Goal: Task Accomplishment & Management: Complete application form

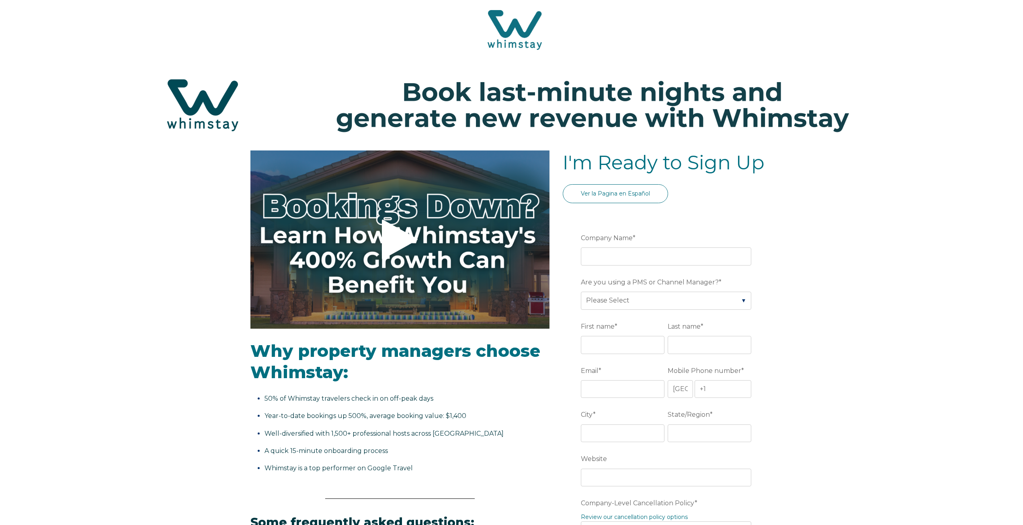
select select "US"
select select "Standard"
click at [617, 256] on input "Company Name *" at bounding box center [666, 256] width 170 height 18
type input "Ocean View"
click at [641, 299] on select "Please Select Barefoot BookingPal Boost Brightside CiiRUS Escapia Guesty Hostaw…" at bounding box center [666, 300] width 170 height 18
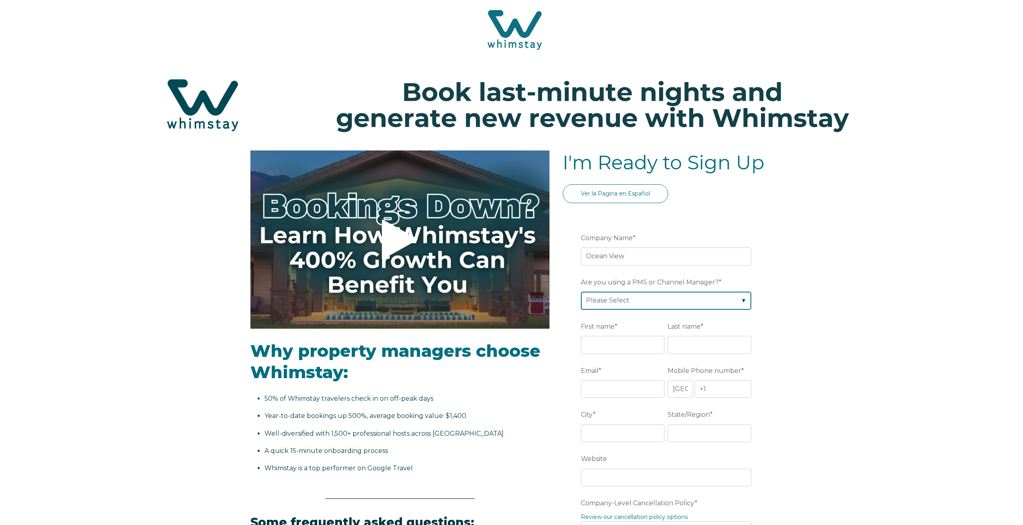
select select "Lodgify"
click at [581, 291] on select "Please Select Barefoot BookingPal Boost Brightside CiiRUS Escapia Guesty Hostaw…" at bounding box center [666, 300] width 170 height 18
click at [599, 343] on input "First name *" at bounding box center [623, 345] width 84 height 18
type input "[PERSON_NAME]"
type input "Kiroff"
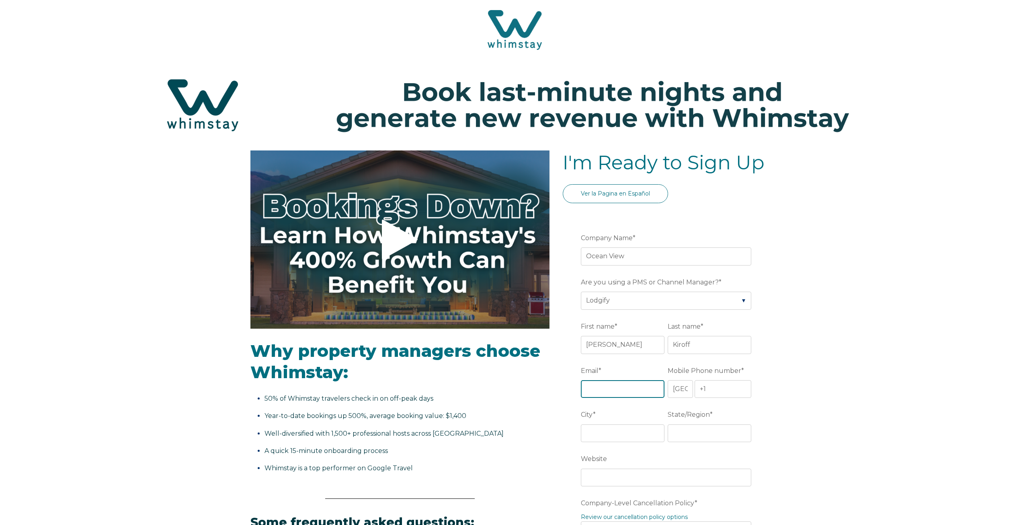
click at [602, 395] on input "Email *" at bounding box center [623, 389] width 84 height 18
type input "[EMAIL_ADDRESS][DOMAIN_NAME]"
click at [712, 392] on input "+1" at bounding box center [723, 389] width 57 height 18
type input "[PHONE_NUMBER]"
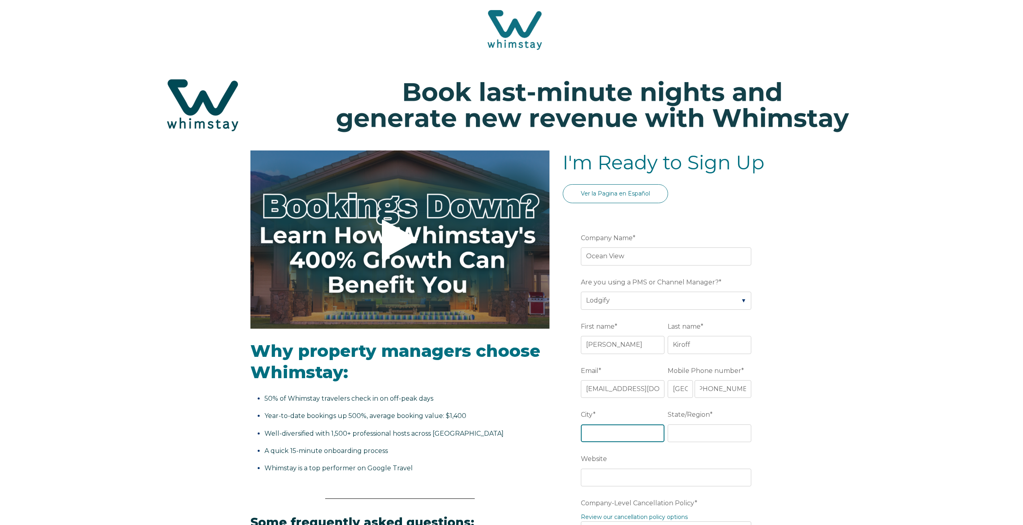
scroll to position [0, 0]
click at [642, 430] on input "City *" at bounding box center [623, 433] width 84 height 18
type input "Buckeye"
click at [689, 433] on input "State/Region *" at bounding box center [710, 433] width 84 height 18
click at [680, 436] on input "A" at bounding box center [710, 433] width 84 height 18
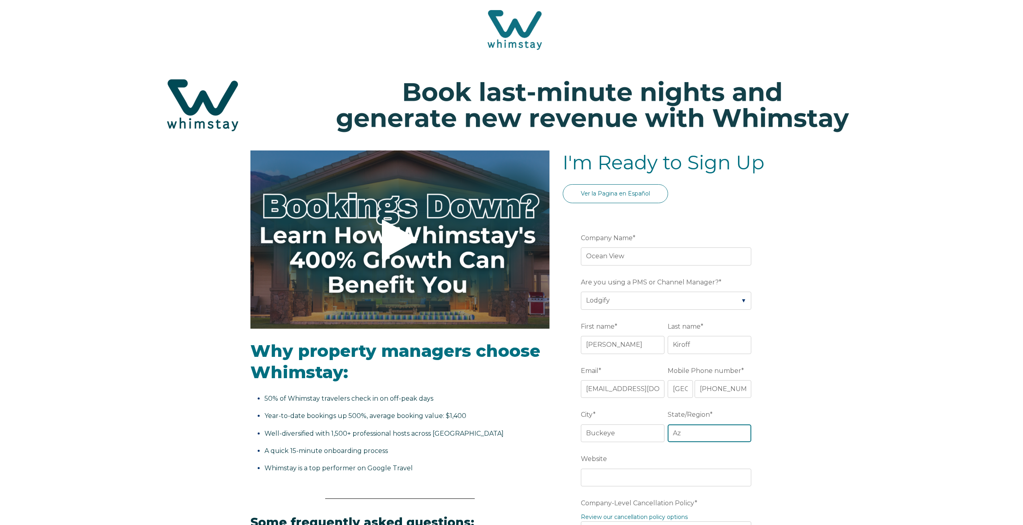
type input "Az"
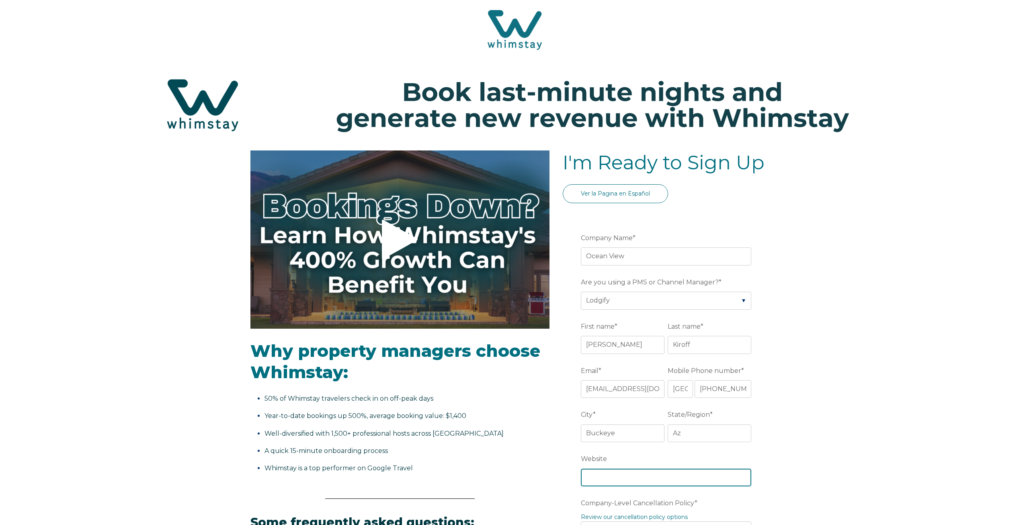
click at [609, 478] on input "Website" at bounding box center [666, 477] width 170 height 18
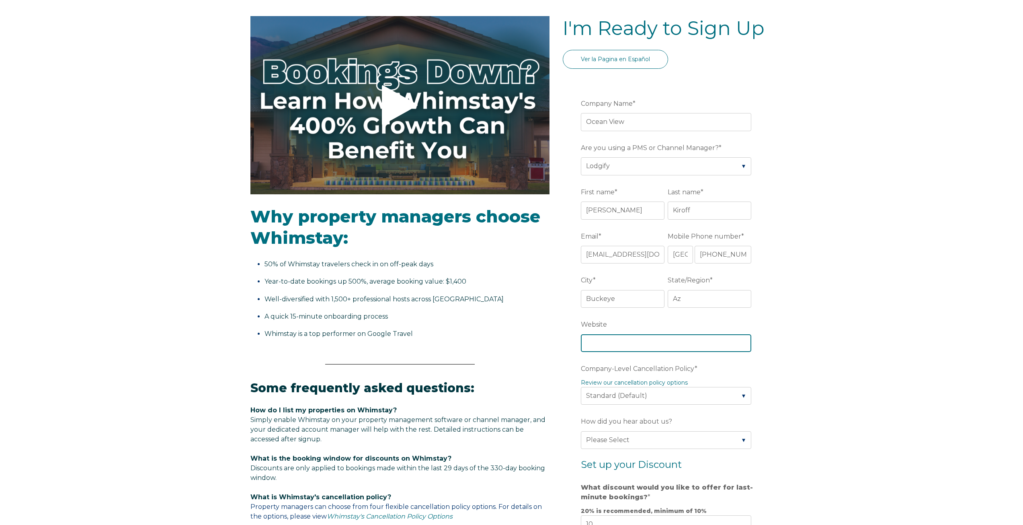
scroll to position [136, 0]
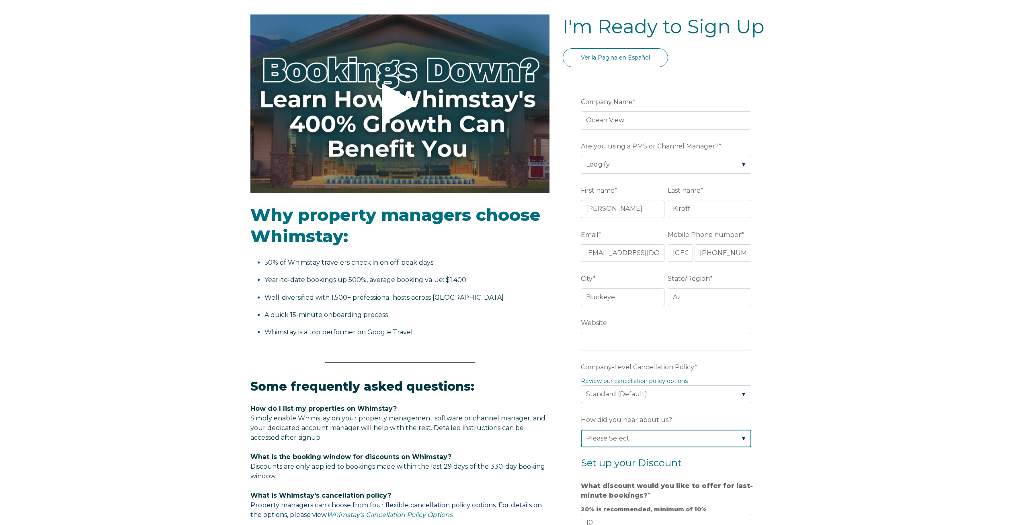
click at [722, 438] on select "Please Select Found Whimstay through a Google search Spoke to a Whimstay salesp…" at bounding box center [666, 438] width 170 height 18
select select "Podcast"
click at [581, 429] on select "Please Select Found Whimstay through a Google search Spoke to a Whimstay salesp…" at bounding box center [666, 438] width 170 height 18
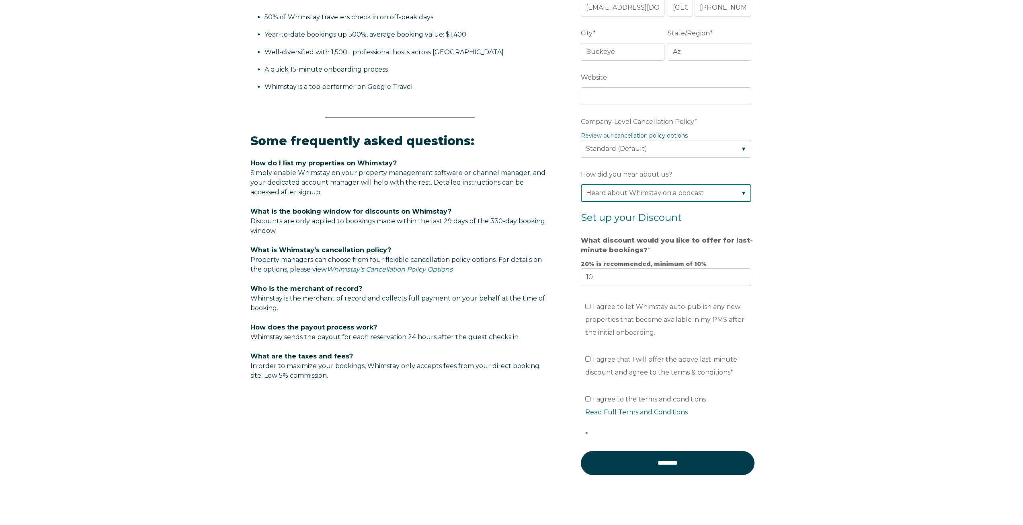
scroll to position [382, 0]
click at [588, 305] on input "I agree to let Whimstay auto-publish any new properties that become available i…" at bounding box center [587, 305] width 5 height 5
checkbox input "true"
click at [588, 357] on input "I agree that I will offer the above last-minute discount and agree to the terms…" at bounding box center [587, 357] width 5 height 5
checkbox input "true"
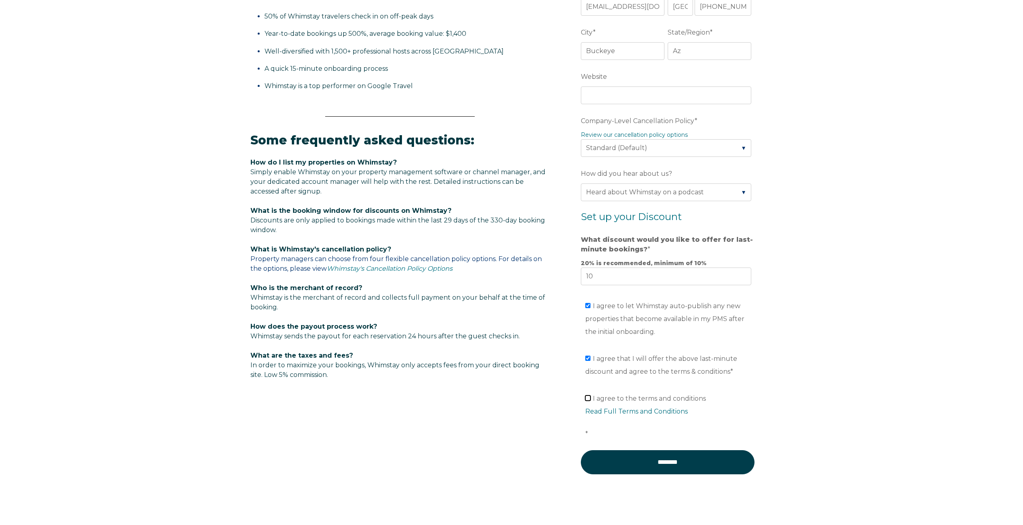
click at [589, 398] on input "I agree to the terms and conditions Read Full Terms and Conditions *" at bounding box center [587, 397] width 5 height 5
checkbox input "true"
click at [677, 465] on input "********" at bounding box center [668, 462] width 174 height 24
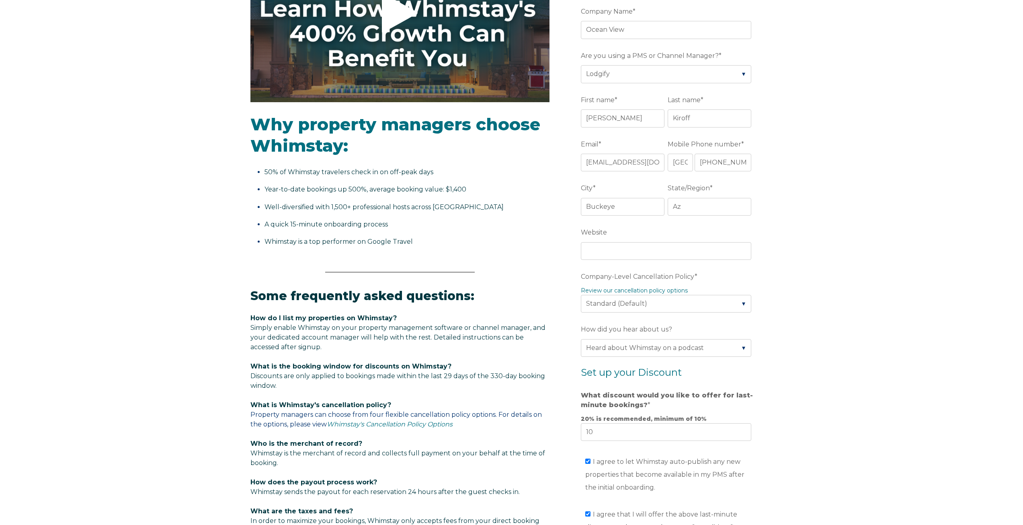
scroll to position [225, 0]
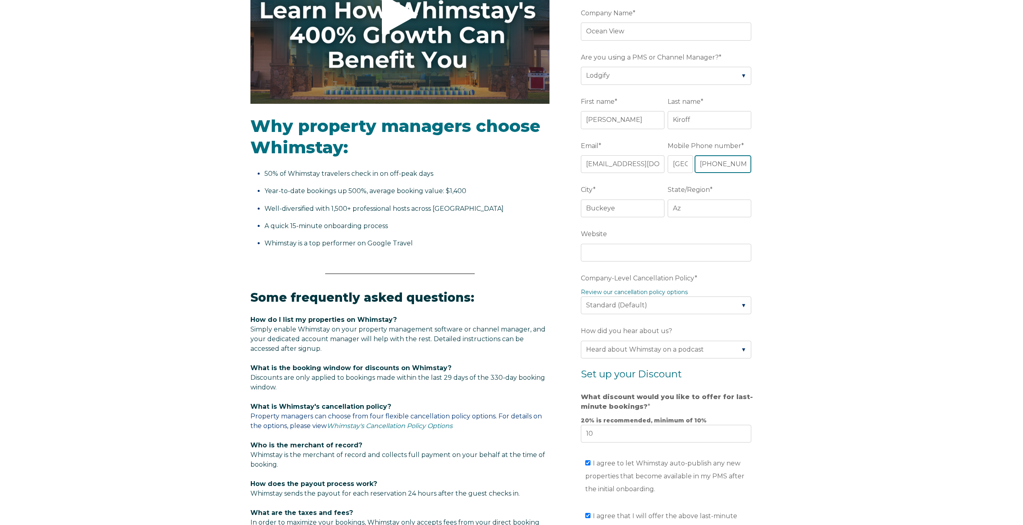
click at [748, 165] on input "[PHONE_NUMBER]" at bounding box center [723, 164] width 57 height 18
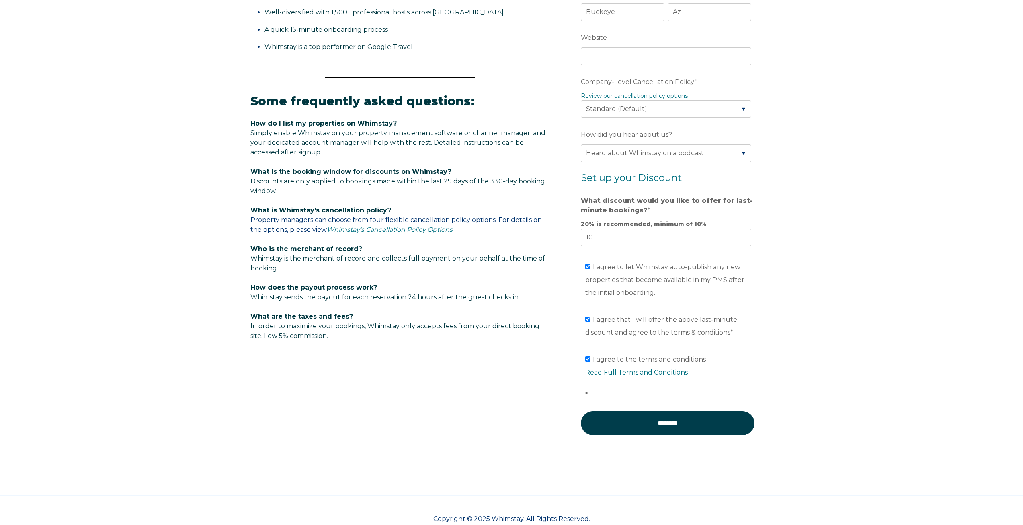
scroll to position [439, 0]
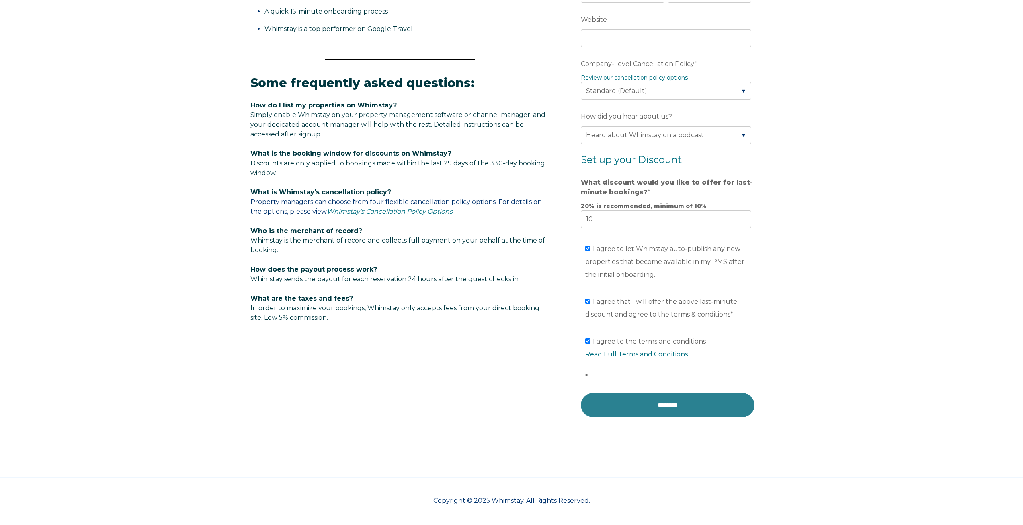
type input "[PHONE_NUMBER]"
click at [661, 412] on input "********" at bounding box center [668, 405] width 174 height 24
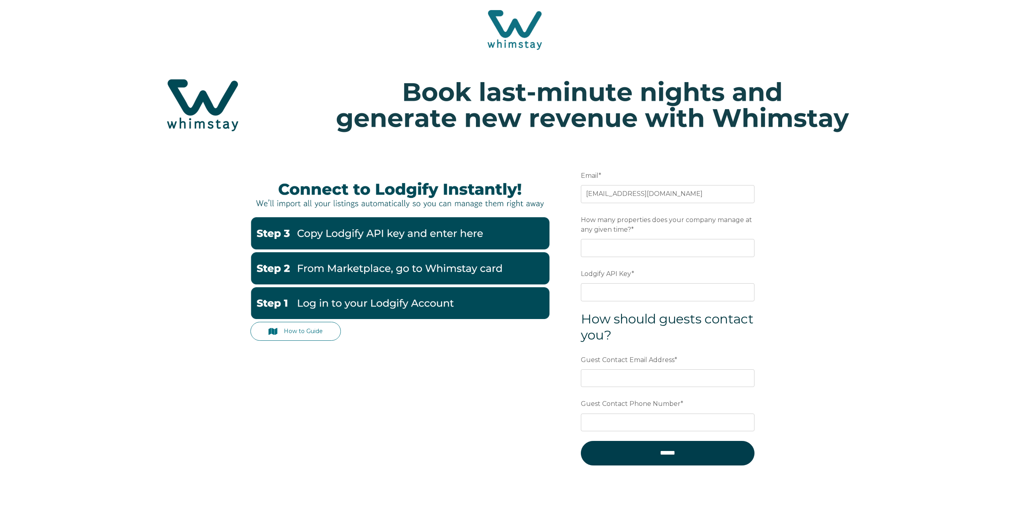
click at [412, 240] on img at bounding box center [399, 233] width 299 height 32
click at [287, 235] on img at bounding box center [399, 233] width 299 height 32
click at [659, 250] on input "How many properties does your company manage at any given time? *" at bounding box center [668, 248] width 174 height 18
type input "1"
click at [305, 331] on link "How to Guide" at bounding box center [295, 331] width 91 height 19
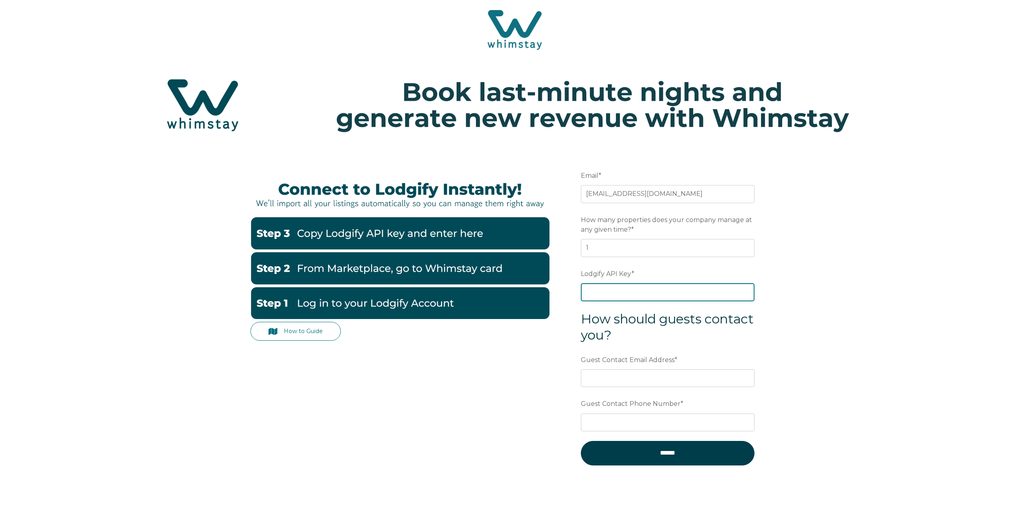
paste input "5Nb3Vq2xIM+CT5p9/UM8aL2B6f2CM7pk0yYmpNus1Fx5uZHvbPo+u5K1tsm3T2X+"
type input "5Nb3Vq2xIM+CT5p9/UM8aL2B6f2CM7pk0yYmpNus1Fx5uZHvbPo+u5K1tsm3T2X+"
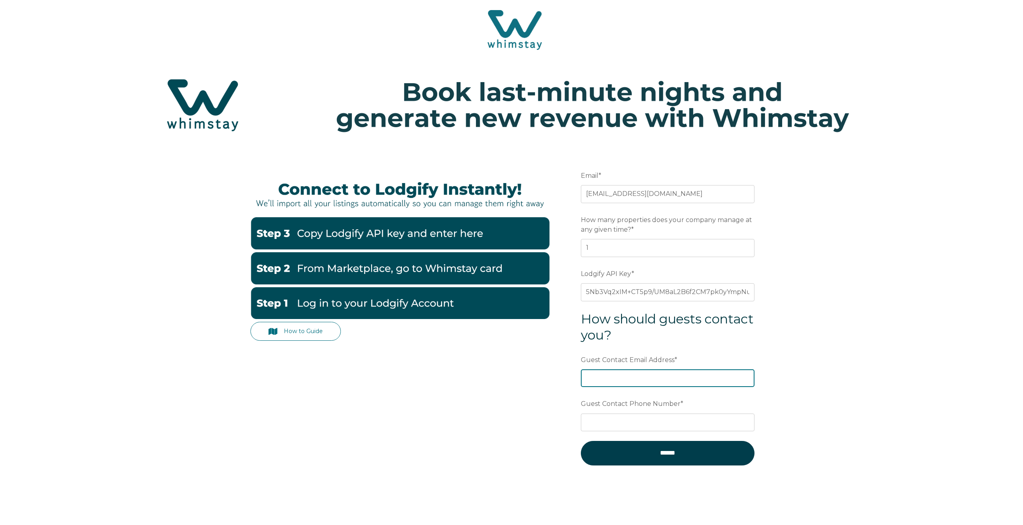
click at [633, 381] on input "Guest Contact Email Address *" at bounding box center [668, 378] width 174 height 18
type input "[EMAIL_ADDRESS][DOMAIN_NAME]"
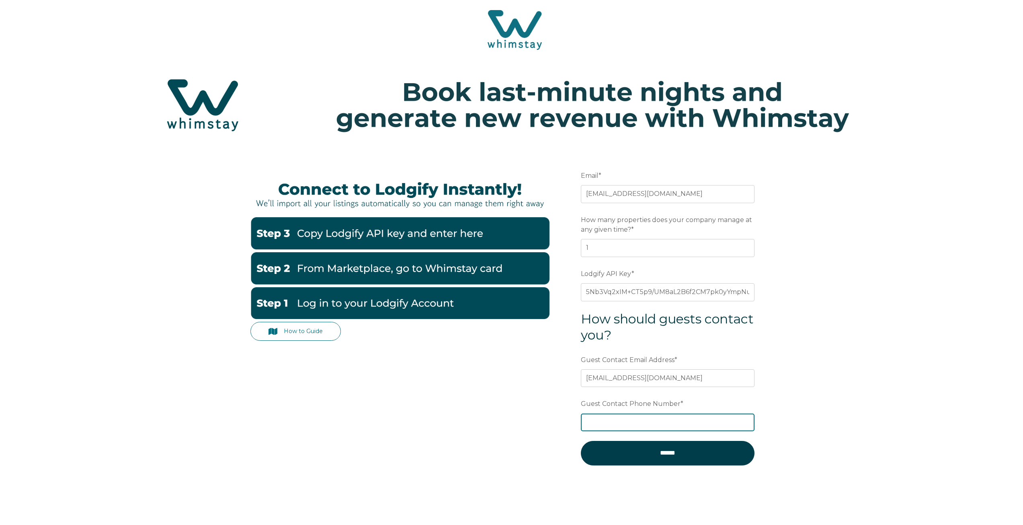
click at [615, 423] on input "Guest Contact Phone Number *" at bounding box center [668, 422] width 174 height 18
click at [586, 419] on input "7022753868" at bounding box center [668, 422] width 174 height 18
type input "+17022753868"
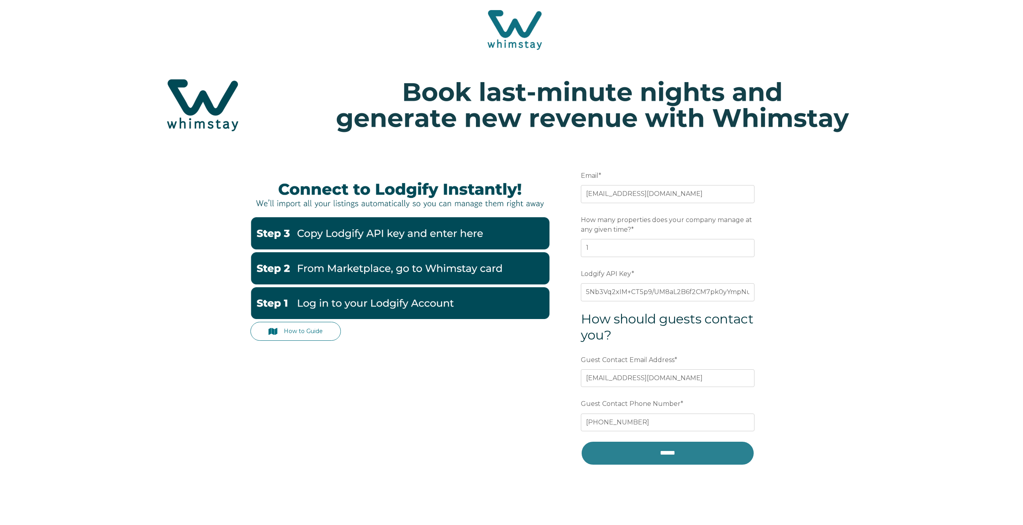
click at [659, 456] on input "******" at bounding box center [668, 453] width 174 height 24
